Goal: Navigation & Orientation: Find specific page/section

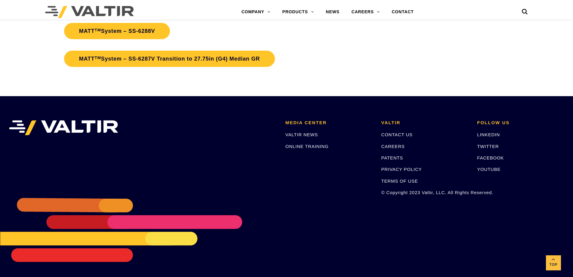
scroll to position [1815, 0]
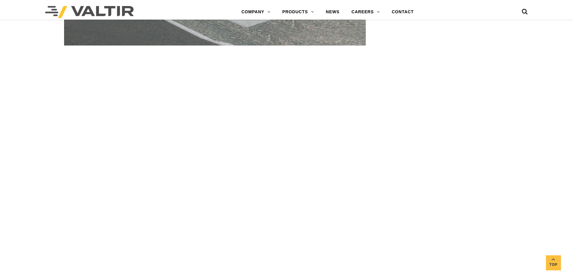
scroll to position [726, 0]
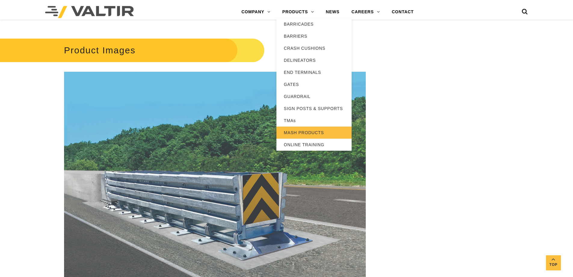
click at [294, 132] on link "MASH PRODUCTS" at bounding box center [314, 132] width 75 height 12
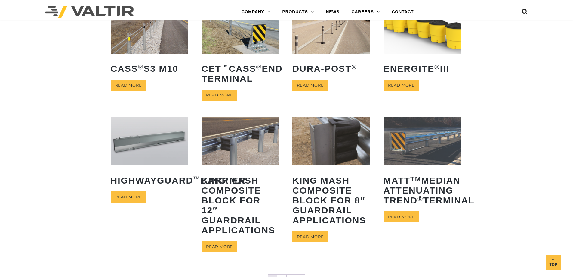
scroll to position [200, 0]
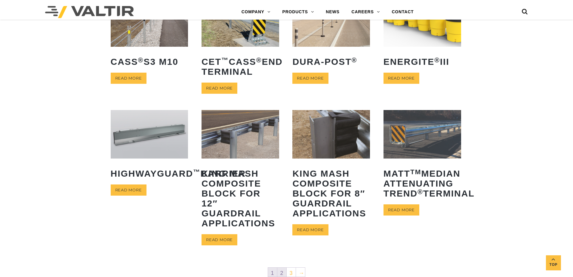
click at [283, 272] on link "2" at bounding box center [282, 271] width 9 height 9
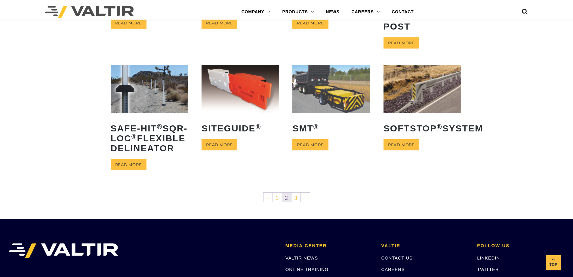
scroll to position [215, 0]
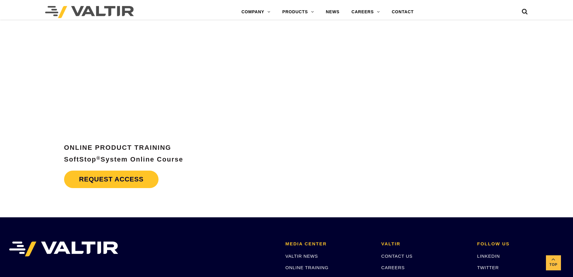
scroll to position [2501, 0]
